Goal: Book appointment/travel/reservation

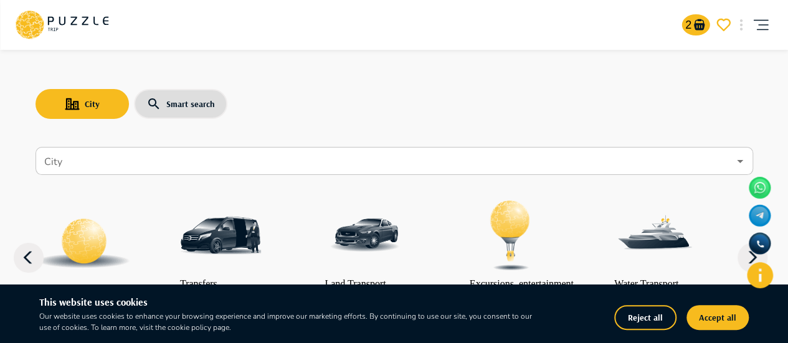
click at [642, 104] on div "City Smart search" at bounding box center [395, 104] width 718 height 36
click at [100, 166] on input "City" at bounding box center [385, 162] width 687 height 24
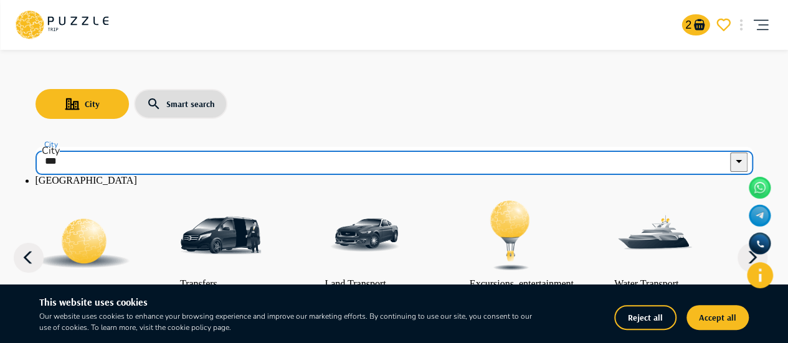
drag, startPoint x: 82, startPoint y: 157, endPoint x: 0, endPoint y: 160, distance: 82.3
click at [128, 186] on li "[GEOGRAPHIC_DATA]" at bounding box center [395, 180] width 718 height 11
type input "*********"
click at [450, 99] on div "City Smart search" at bounding box center [395, 104] width 718 height 36
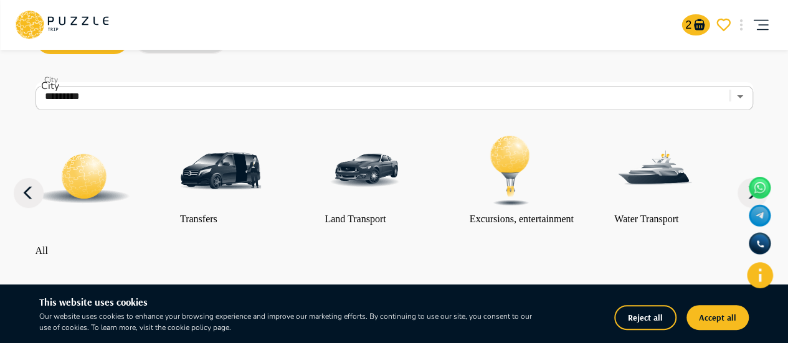
scroll to position [125, 0]
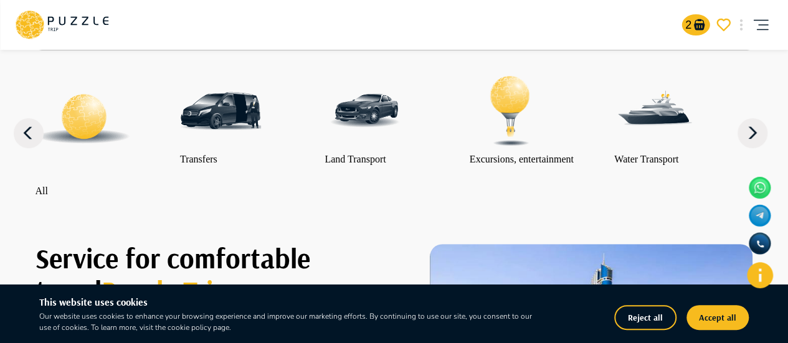
click at [753, 139] on icon at bounding box center [752, 133] width 9 height 12
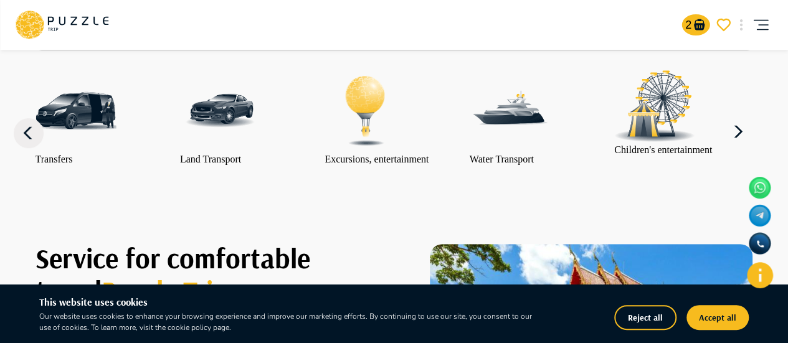
click at [743, 138] on icon at bounding box center [738, 132] width 9 height 12
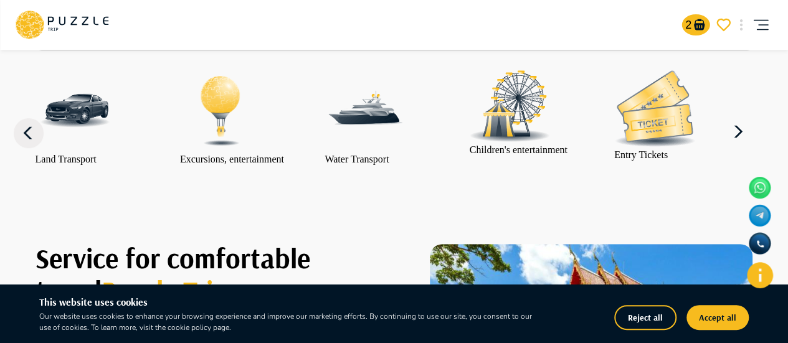
click at [743, 138] on icon at bounding box center [738, 132] width 9 height 12
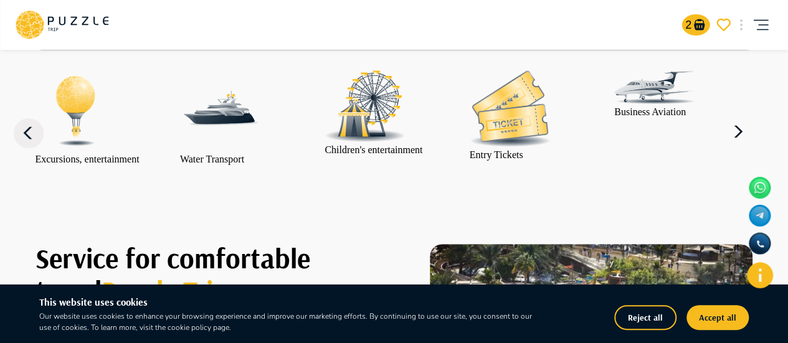
click at [520, 161] on p "Entry Tickets" at bounding box center [510, 155] width 81 height 11
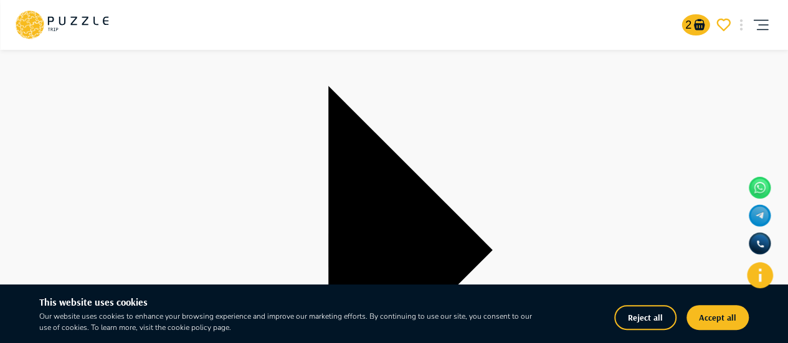
scroll to position [187, 0]
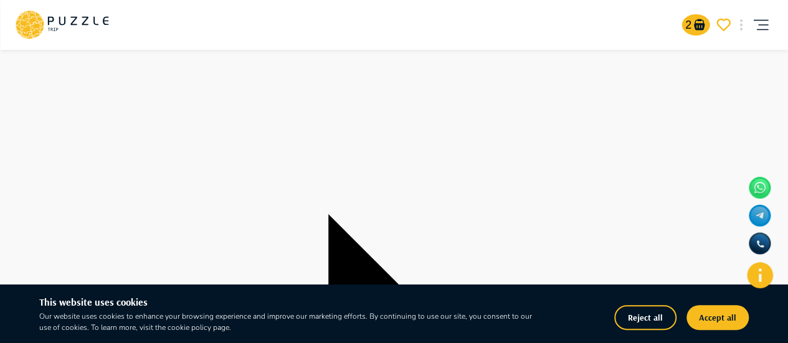
scroll to position [62, 0]
type input "**********"
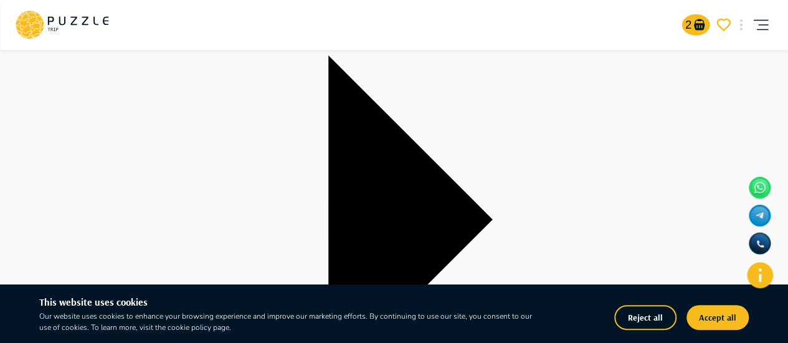
scroll to position [249, 0]
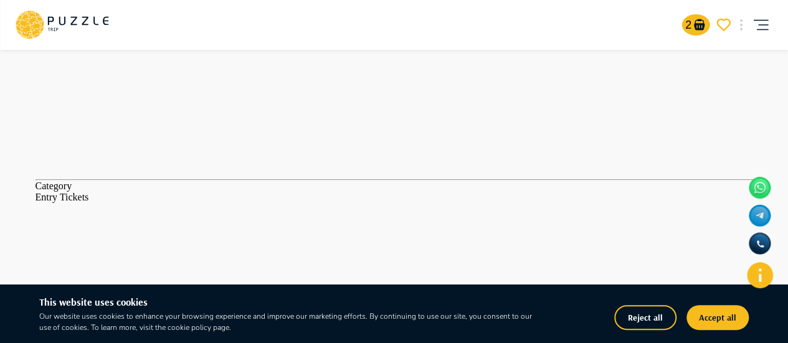
scroll to position [1496, 0]
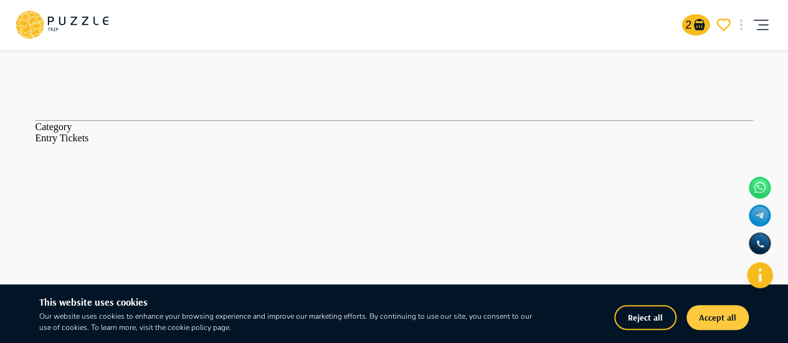
click at [714, 315] on button "Accept all" at bounding box center [718, 317] width 62 height 25
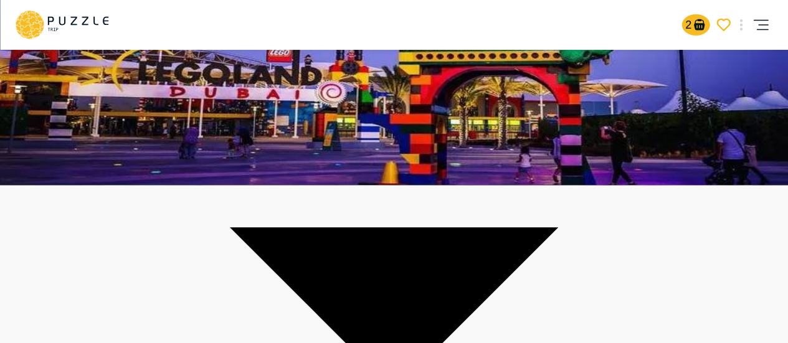
scroll to position [0, 0]
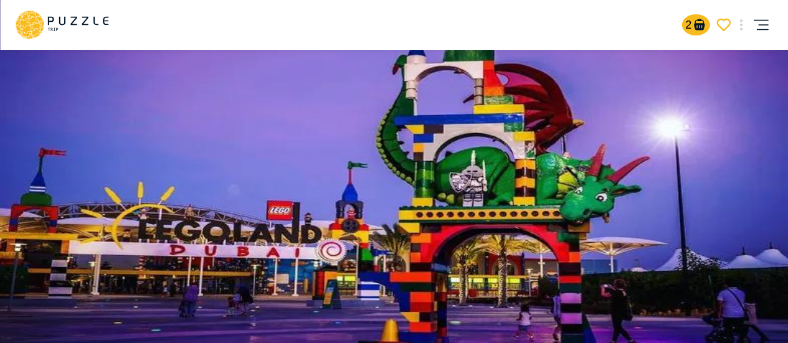
click at [46, 15] on icon at bounding box center [61, 25] width 93 height 32
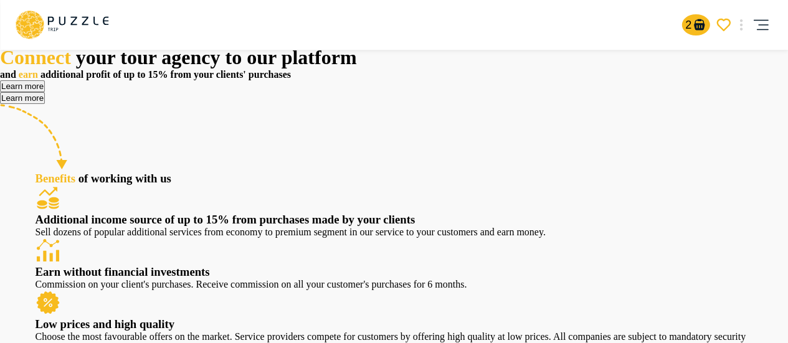
click at [96, 17] on icon at bounding box center [61, 25] width 93 height 32
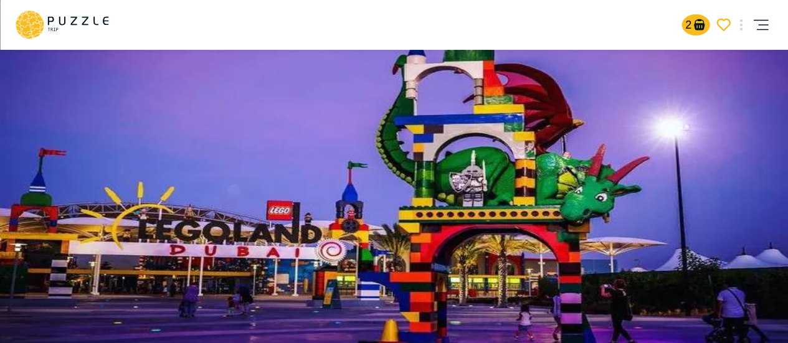
scroll to position [249, 0]
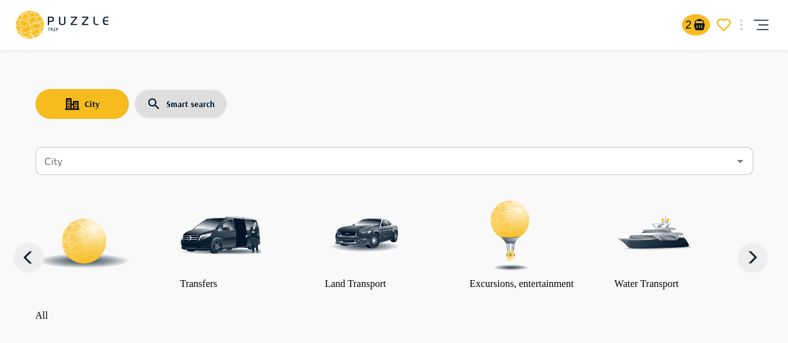
click at [157, 155] on input "City" at bounding box center [385, 162] width 687 height 24
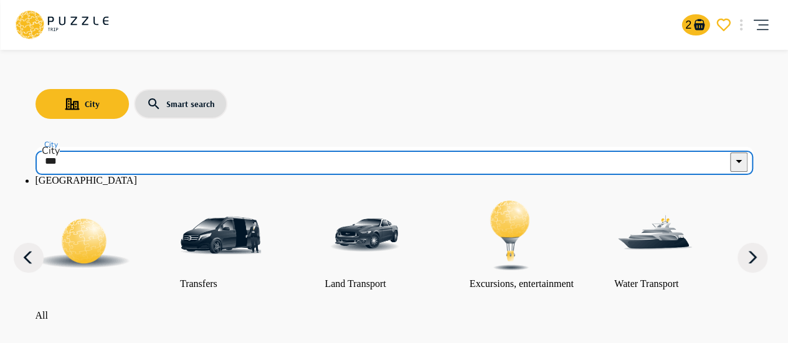
click at [136, 186] on li "[GEOGRAPHIC_DATA]" at bounding box center [395, 180] width 718 height 11
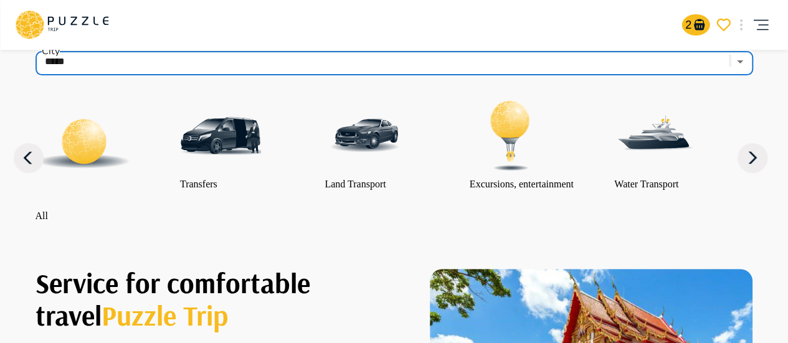
scroll to position [125, 0]
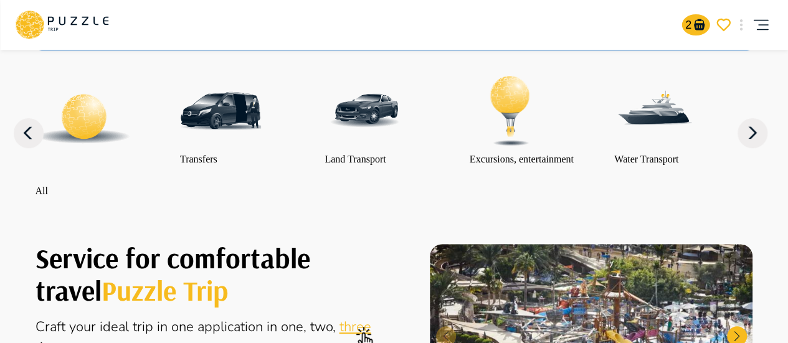
type input "*****"
click at [760, 138] on icon at bounding box center [753, 133] width 30 height 30
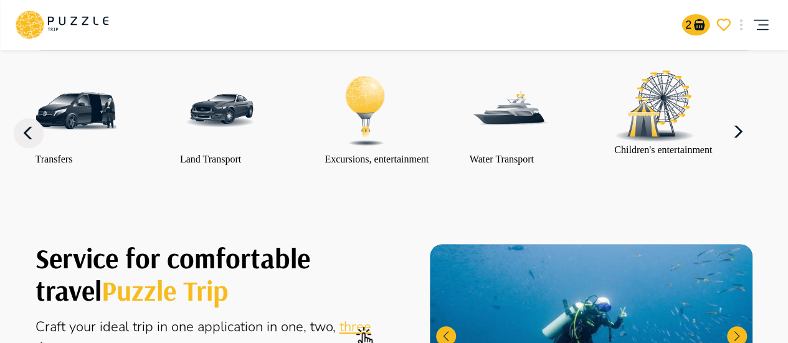
click at [753, 138] on icon at bounding box center [739, 132] width 30 height 30
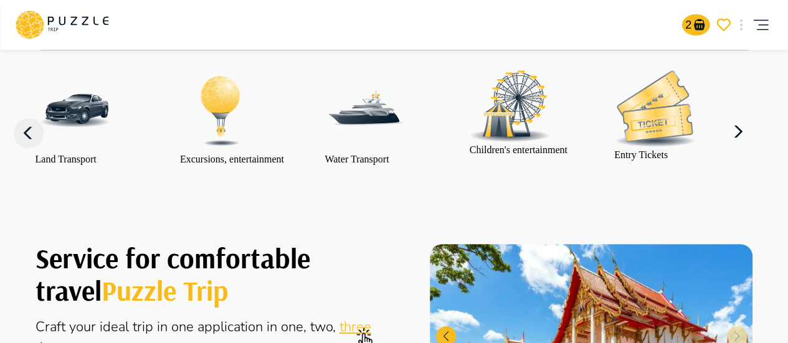
click at [543, 140] on img "category-children_activity" at bounding box center [510, 106] width 81 height 72
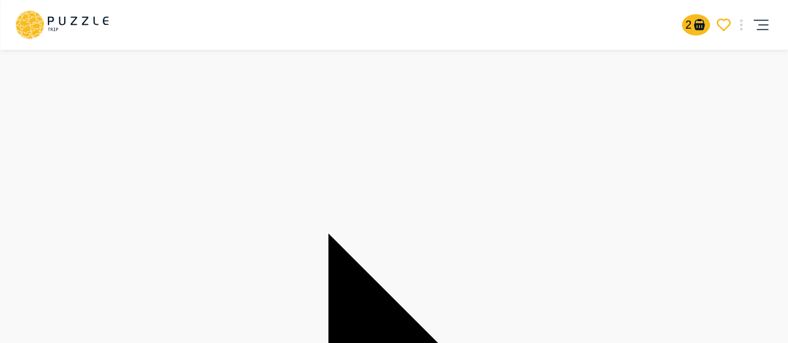
scroll to position [187, 0]
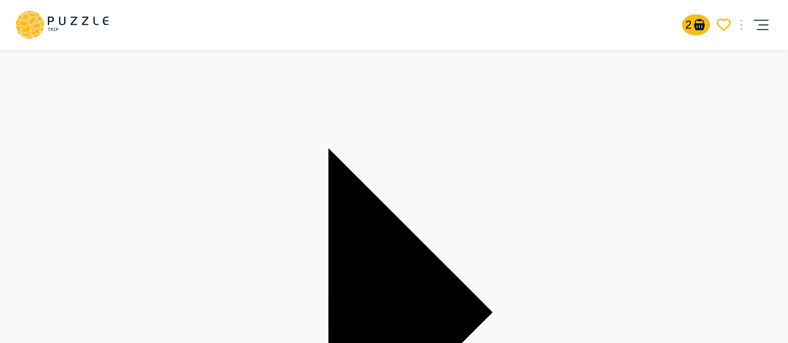
scroll to position [125, 0]
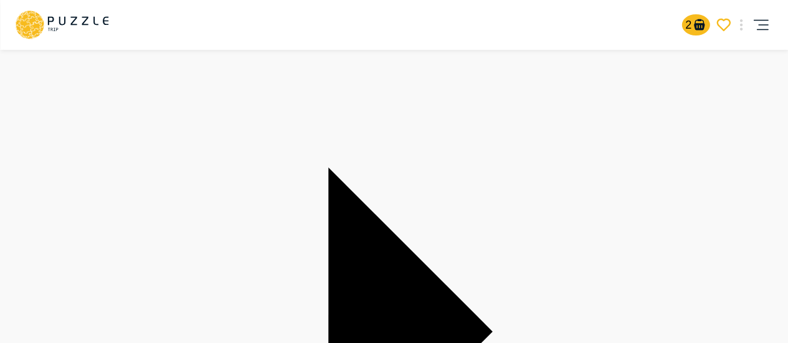
type input "**********"
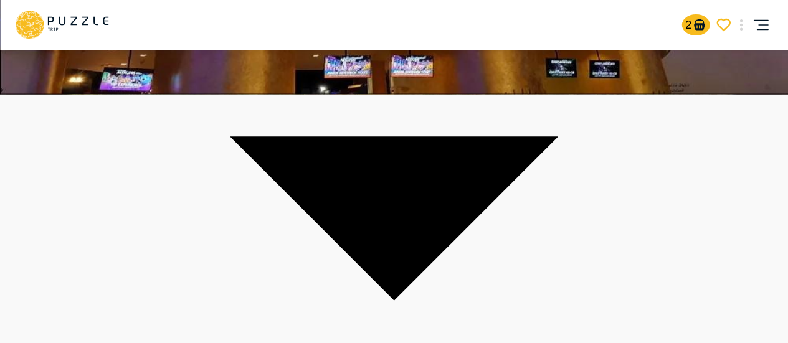
scroll to position [187, 0]
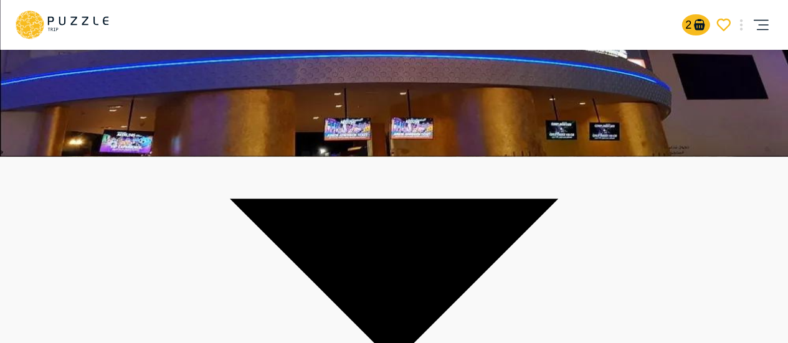
drag, startPoint x: 545, startPoint y: 113, endPoint x: 497, endPoint y: 94, distance: 52.1
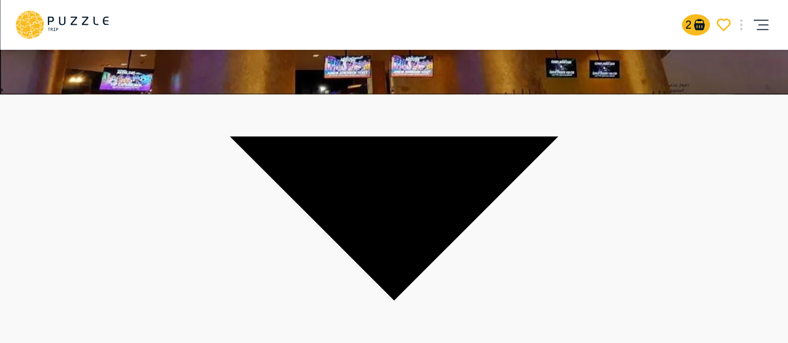
scroll to position [436, 0]
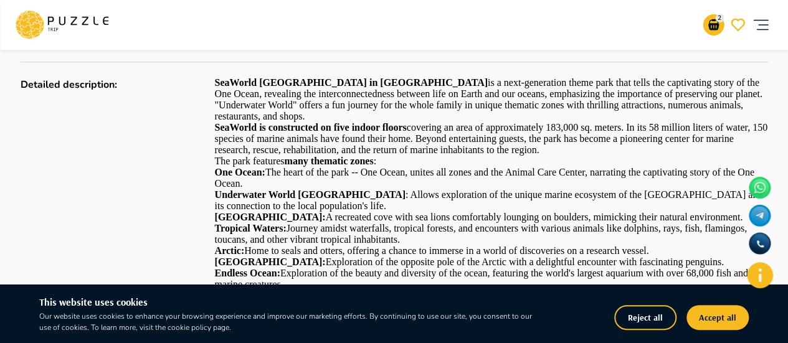
scroll to position [686, 0]
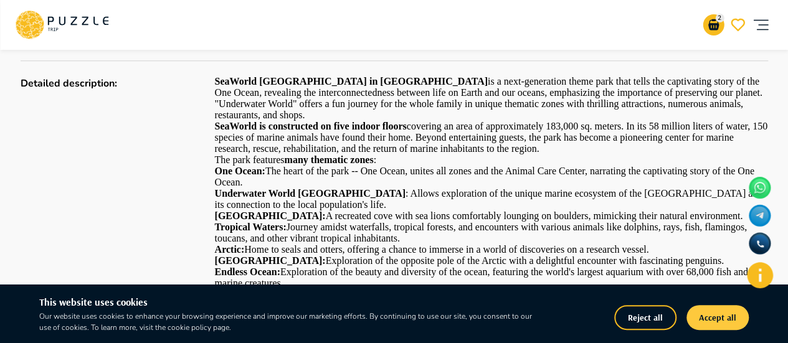
click at [729, 316] on button "Accept all" at bounding box center [718, 317] width 62 height 25
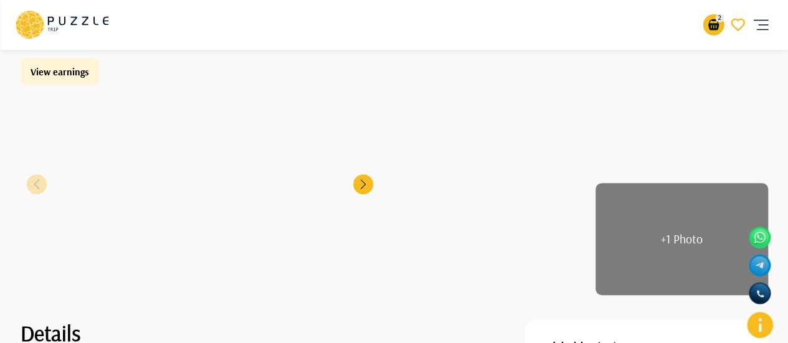
scroll to position [0, 0]
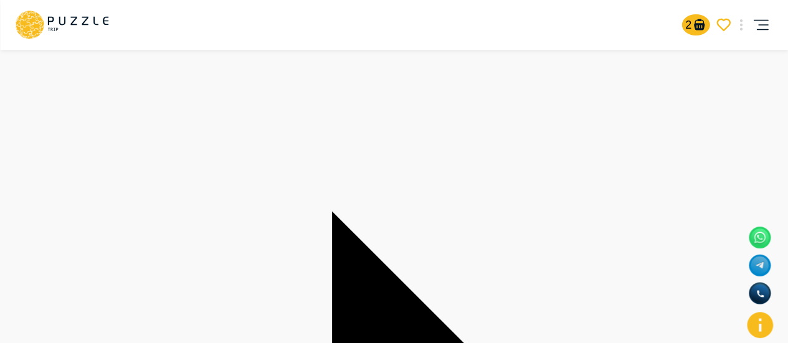
scroll to position [873, 0]
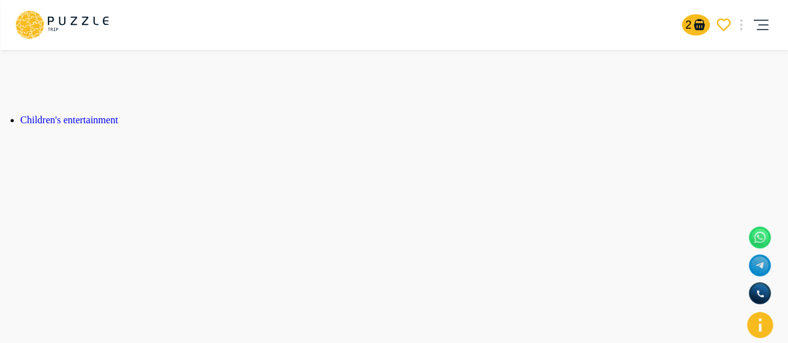
scroll to position [623, 0]
